Goal: Use online tool/utility: Use online tool/utility

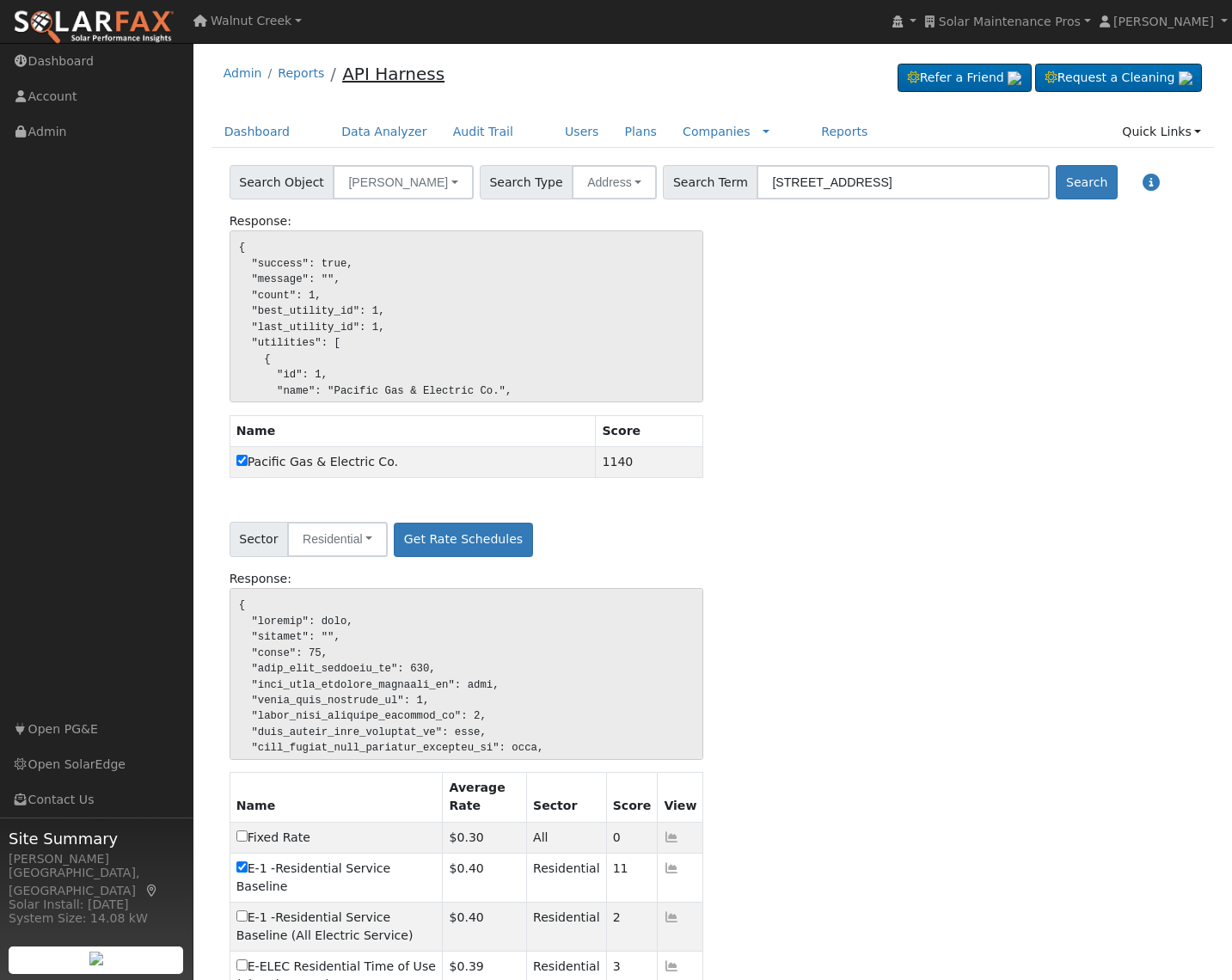
click at [410, 73] on link "API Harness" at bounding box center [392, 74] width 102 height 21
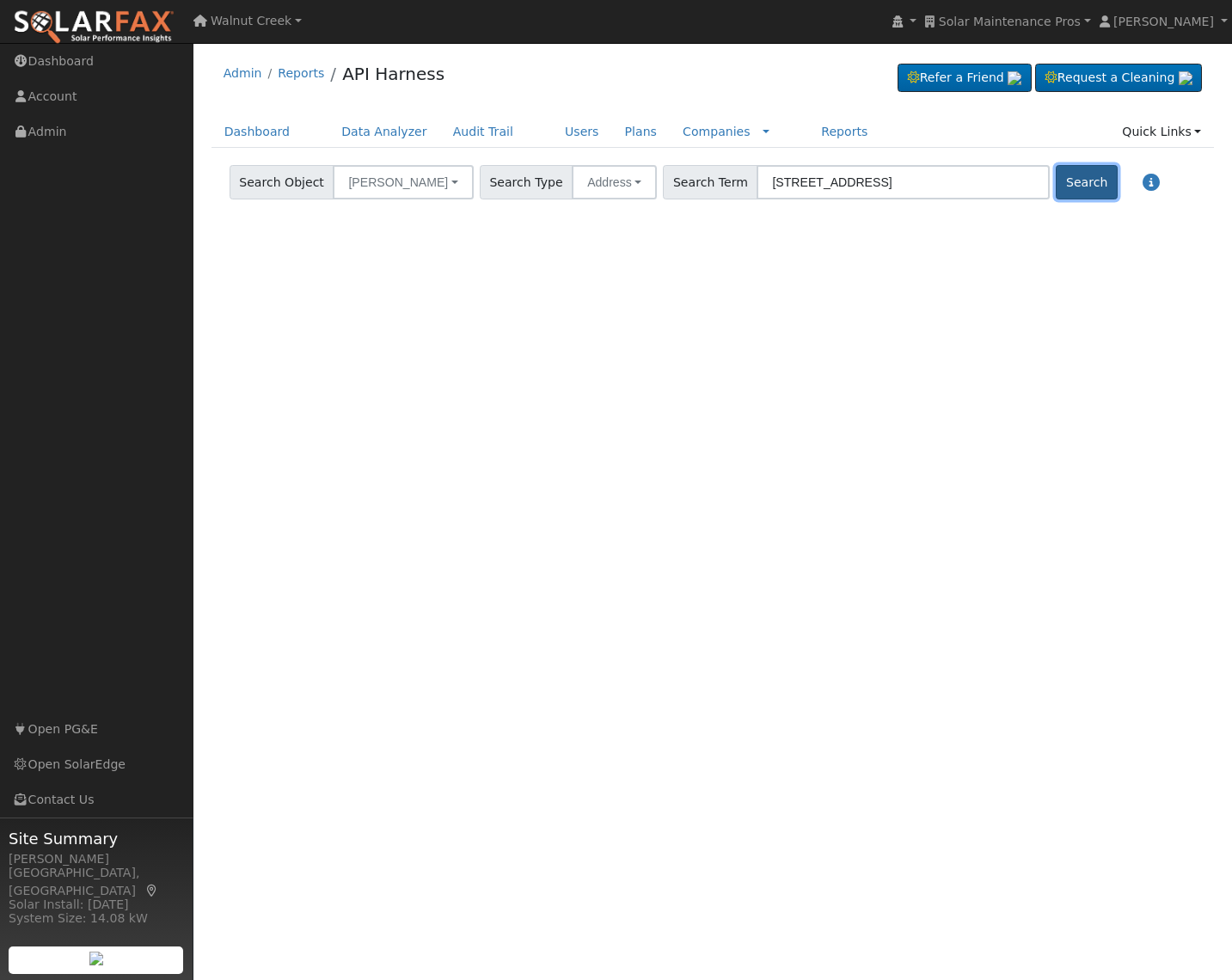
click at [1055, 184] on button "Search" at bounding box center [1085, 182] width 61 height 35
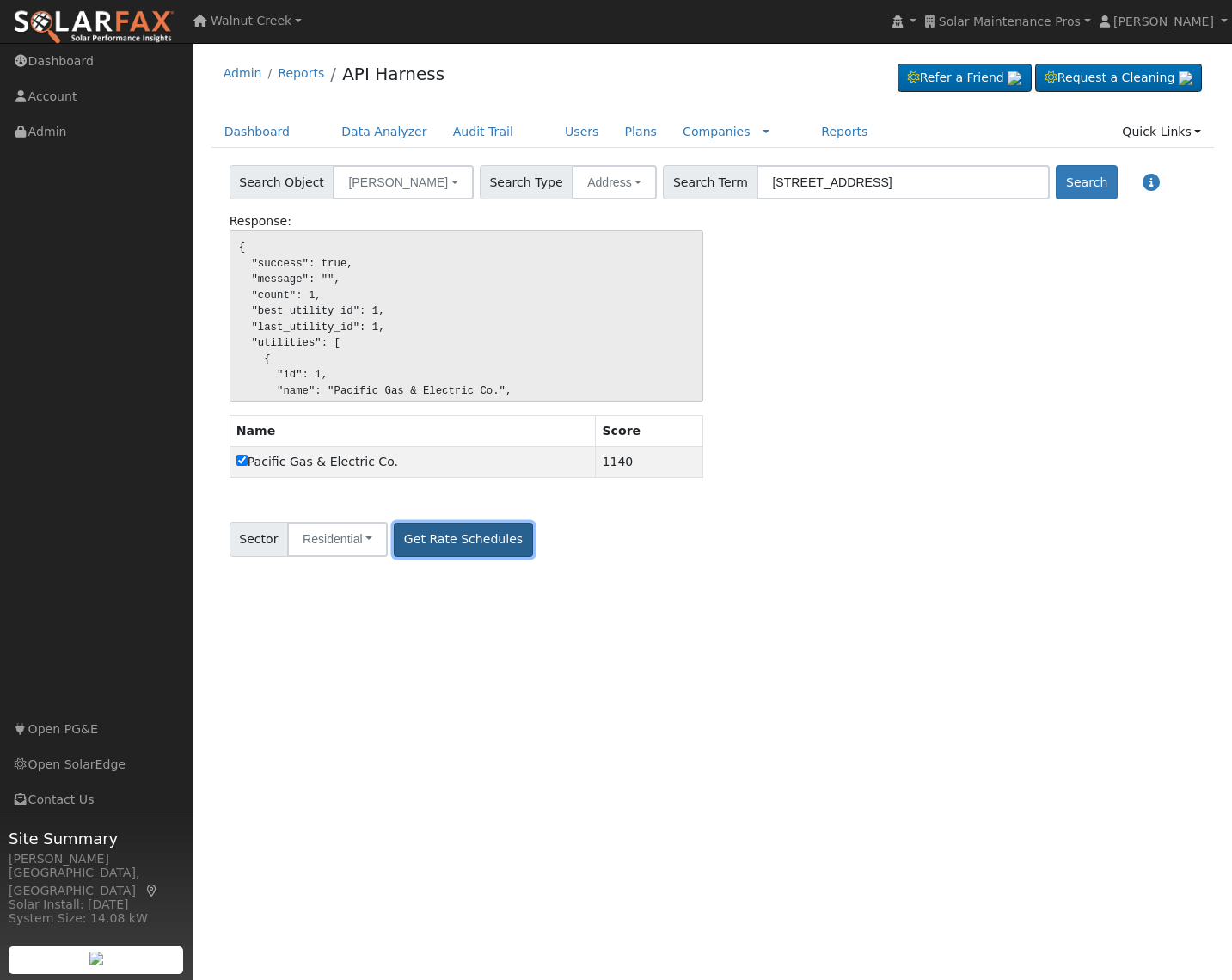
click at [471, 544] on button "Get Rate Schedules" at bounding box center [462, 540] width 138 height 35
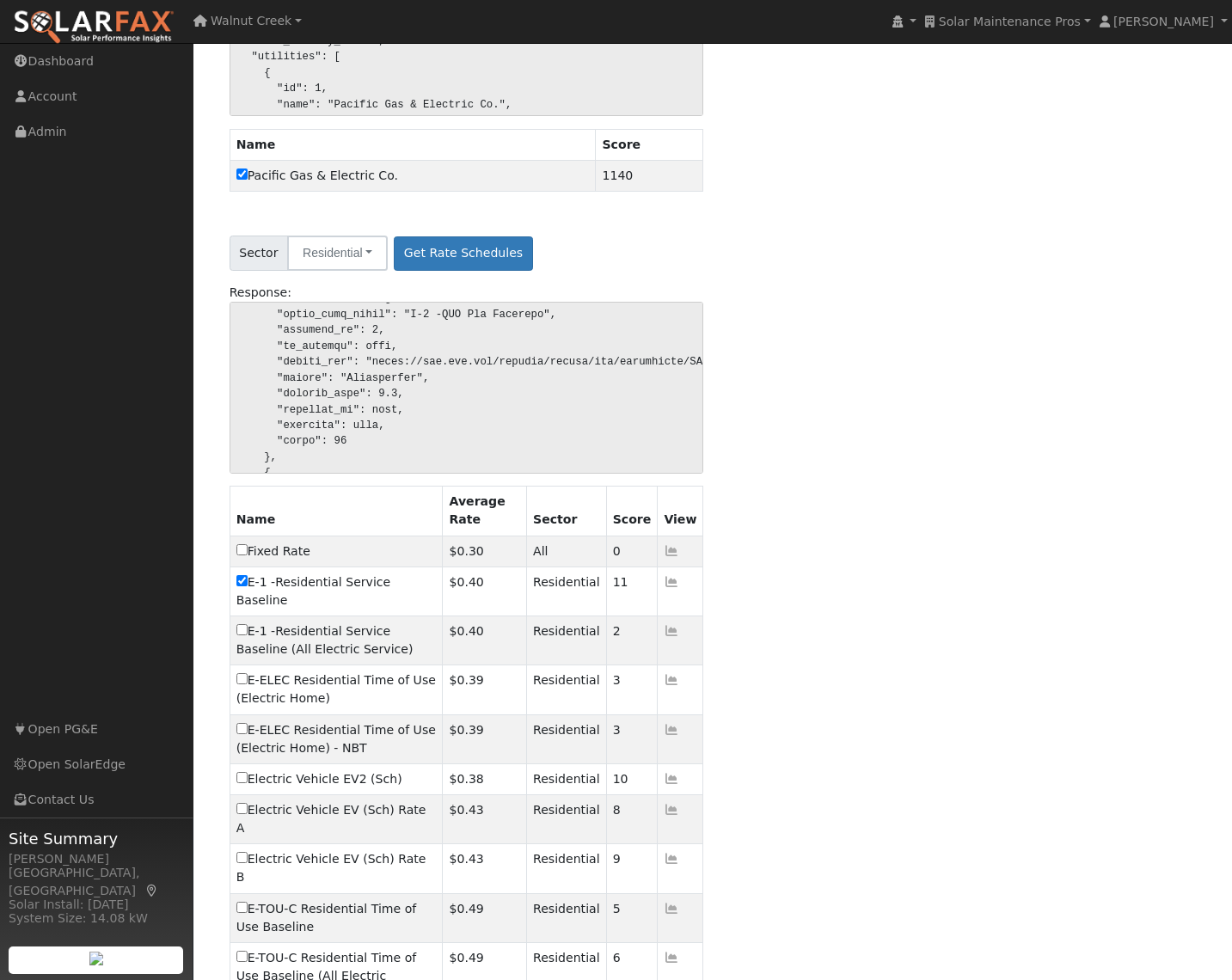
scroll to position [473, 0]
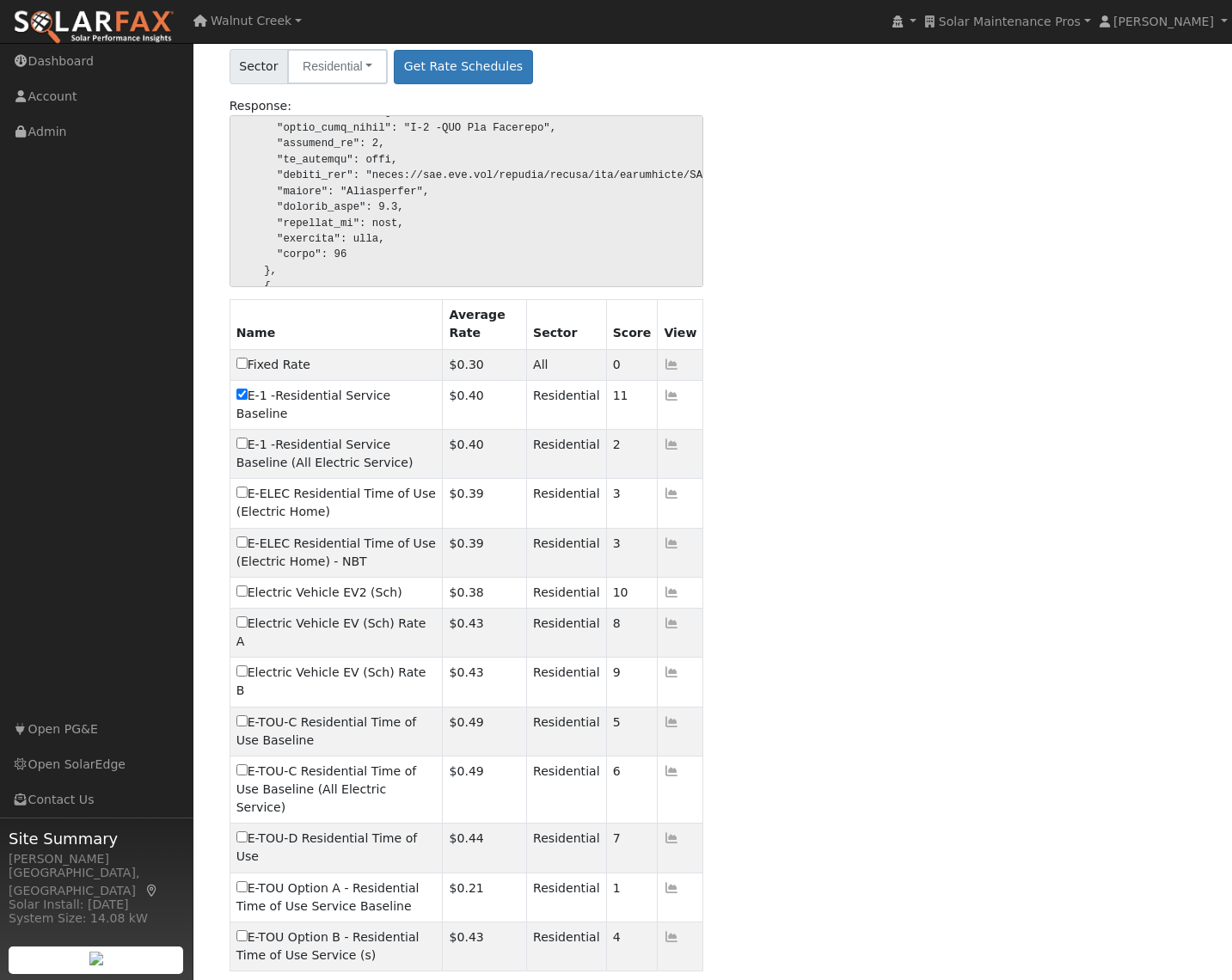
drag, startPoint x: 317, startPoint y: 926, endPoint x: 401, endPoint y: 913, distance: 85.0
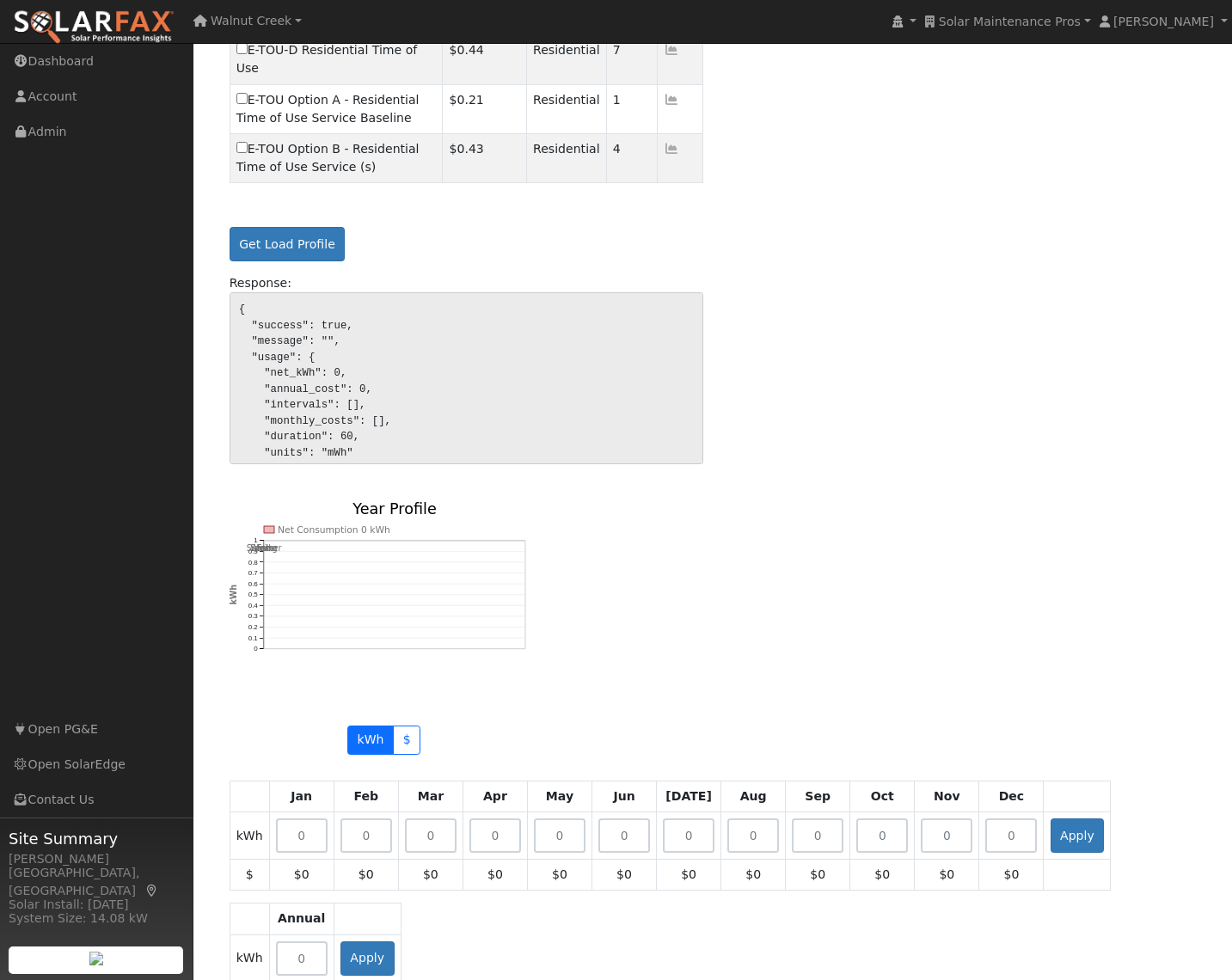
scroll to position [1264, 0]
